Goal: Check status: Check status

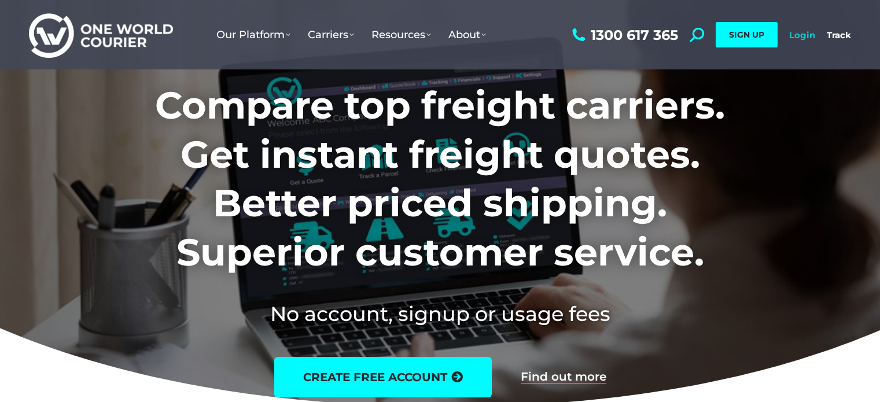
drag, startPoint x: 0, startPoint y: 0, endPoint x: 802, endPoint y: 36, distance: 802.4
click at [802, 36] on link "Login" at bounding box center [802, 35] width 26 height 11
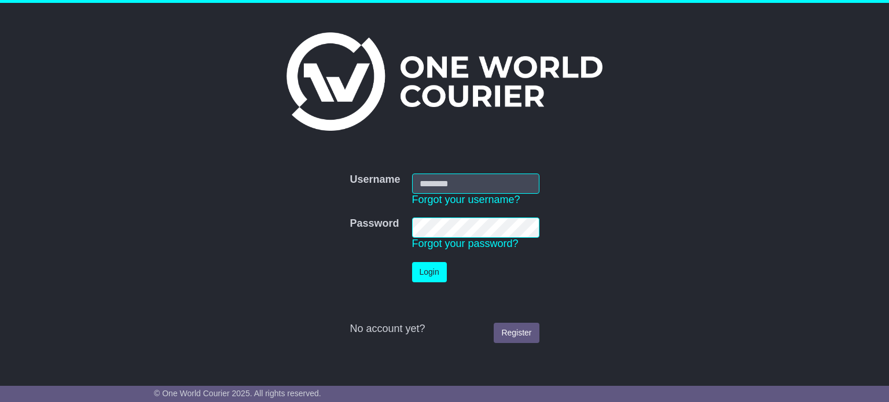
type input "**********"
click at [431, 274] on button "Login" at bounding box center [429, 272] width 35 height 20
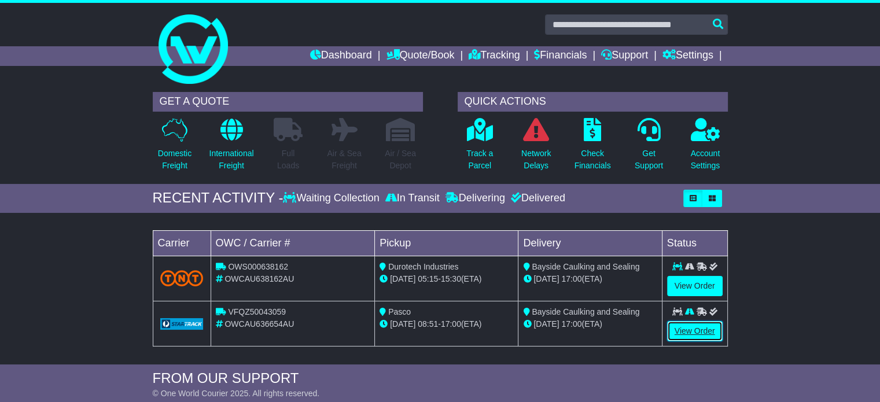
click at [701, 324] on link "View Order" at bounding box center [695, 331] width 56 height 20
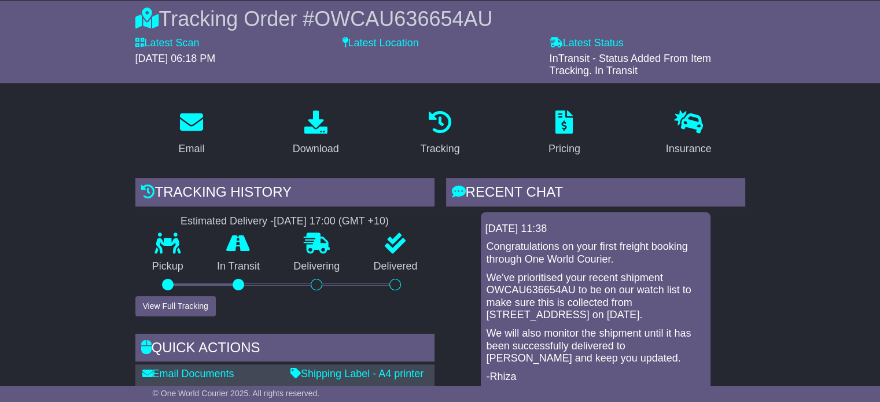
scroll to position [116, 0]
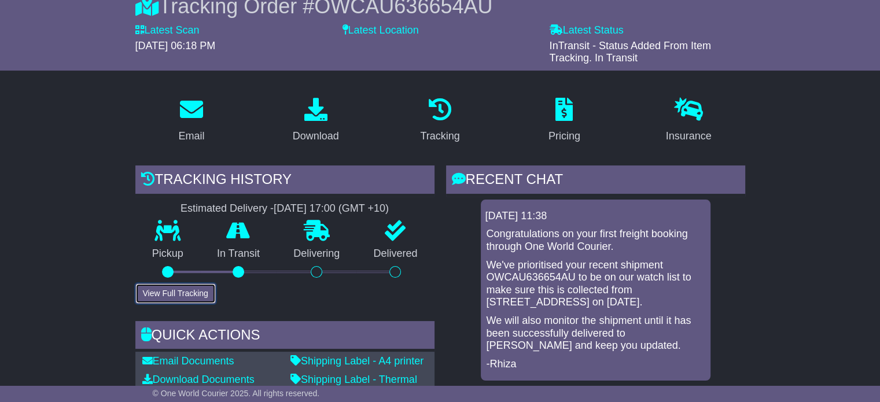
click at [175, 292] on button "View Full Tracking" at bounding box center [175, 294] width 80 height 20
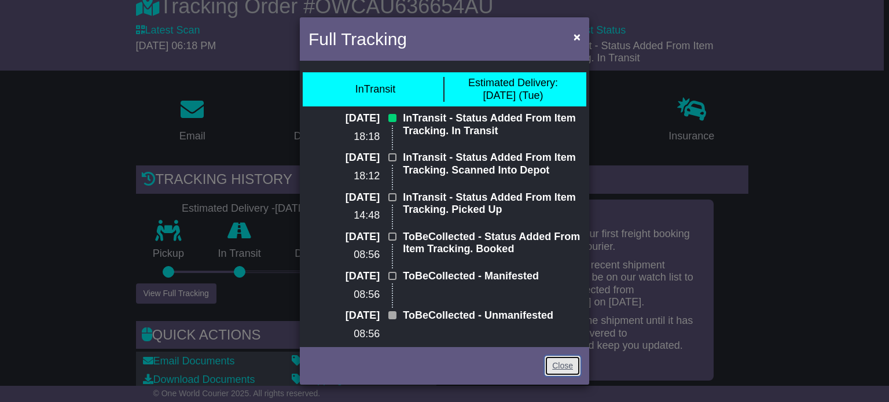
click at [568, 361] on link "Close" at bounding box center [563, 366] width 36 height 20
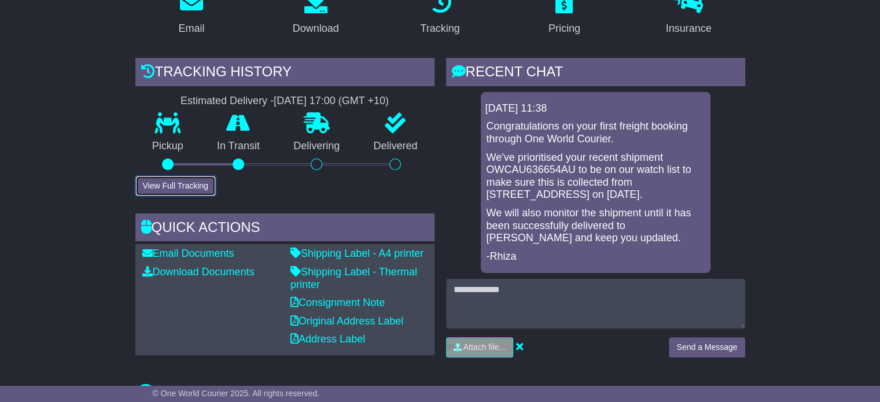
scroll to position [270, 0]
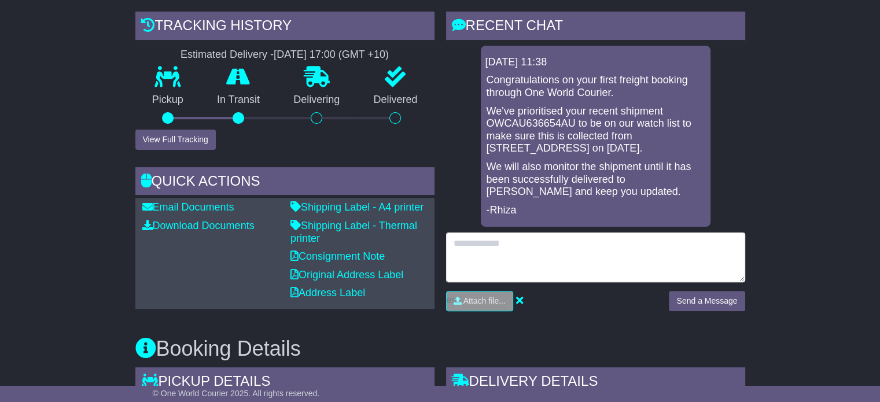
click at [545, 268] on textarea at bounding box center [595, 258] width 299 height 50
type textarea "**********"
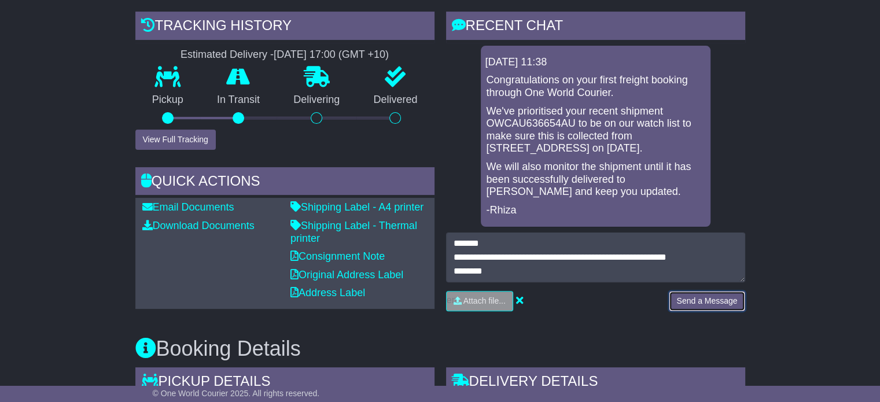
click at [724, 311] on button "Send a Message" at bounding box center [707, 301] width 76 height 20
